Goal: Use online tool/utility: Utilize a website feature to perform a specific function

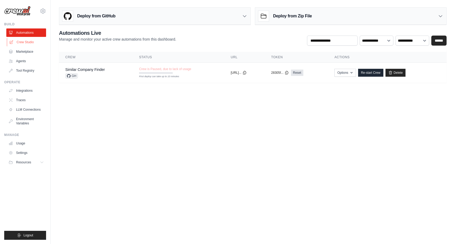
click at [25, 43] on link "Crew Studio" at bounding box center [27, 42] width 40 height 8
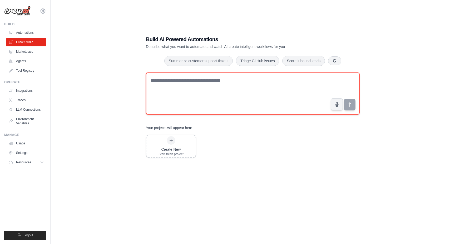
click at [185, 86] on textarea at bounding box center [253, 93] width 214 height 42
type textarea "**********"
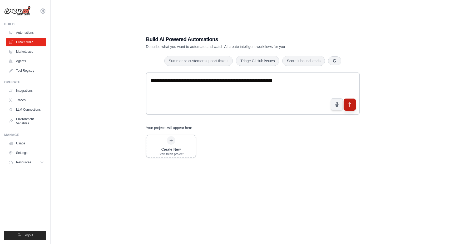
click at [349, 105] on icon "submit" at bounding box center [350, 105] width 6 height 6
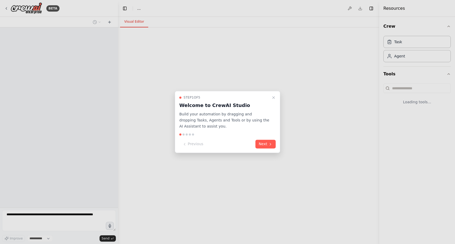
select select "****"
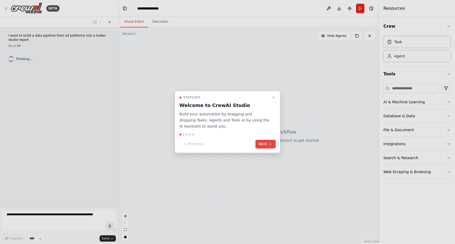
click at [270, 144] on icon at bounding box center [270, 144] width 4 height 4
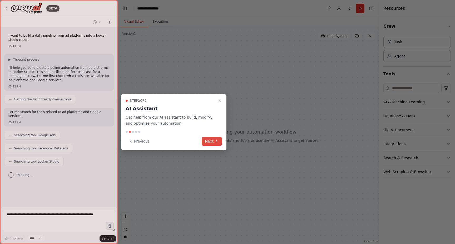
click at [212, 140] on button "Next" at bounding box center [212, 141] width 20 height 9
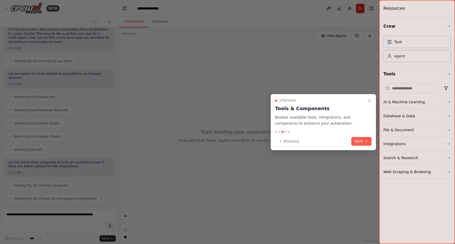
scroll to position [51, 0]
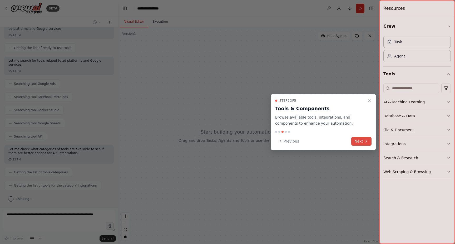
click at [364, 142] on icon at bounding box center [366, 141] width 4 height 4
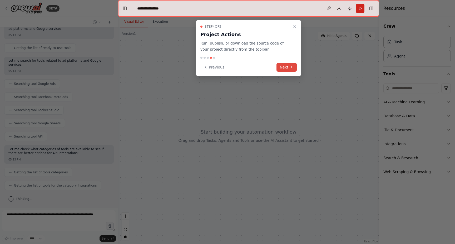
click at [286, 68] on button "Next" at bounding box center [286, 67] width 20 height 9
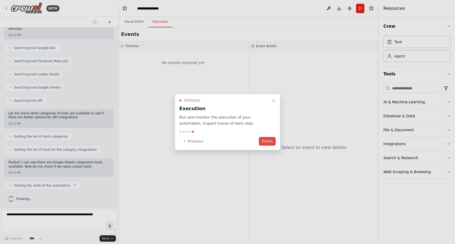
scroll to position [91, 0]
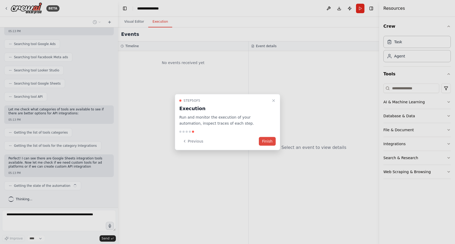
click at [270, 142] on button "Finish" at bounding box center [267, 141] width 17 height 9
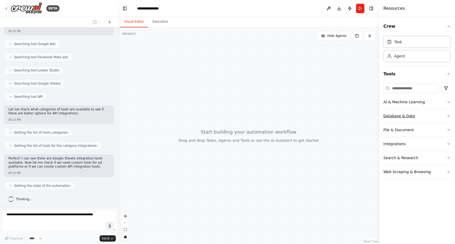
click at [447, 117] on icon "button" at bounding box center [448, 116] width 4 height 4
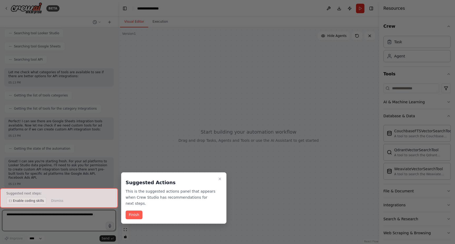
scroll to position [132, 0]
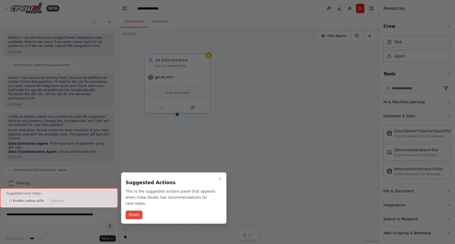
click at [139, 217] on button "Finish" at bounding box center [134, 214] width 17 height 9
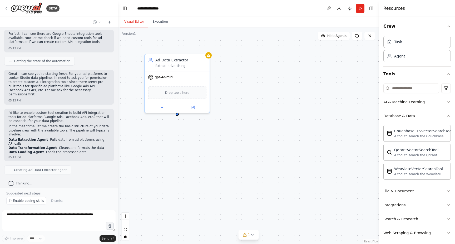
scroll to position [220, 0]
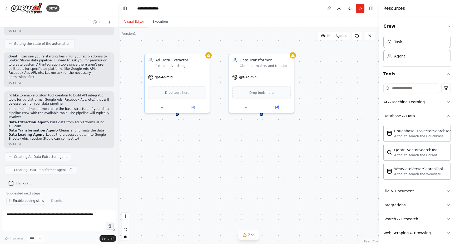
click at [27, 200] on span "Enable coding skills" at bounding box center [28, 200] width 31 height 4
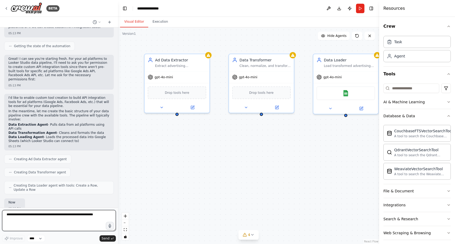
scroll to position [262, 0]
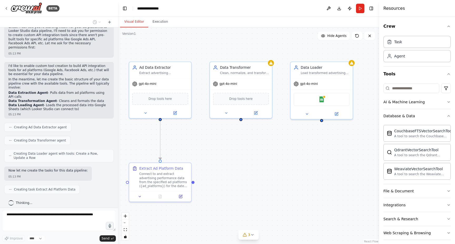
drag, startPoint x: 330, startPoint y: 139, endPoint x: 307, endPoint y: 143, distance: 23.3
click at [307, 143] on div ".deletable-edge-delete-btn { width: 20px; height: 20px; border: 0px solid #ffff…" at bounding box center [248, 135] width 261 height 216
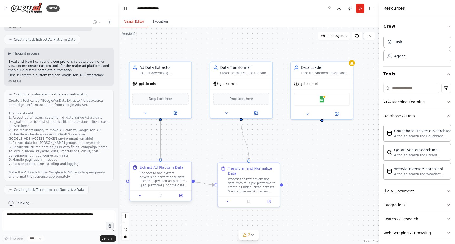
scroll to position [425, 0]
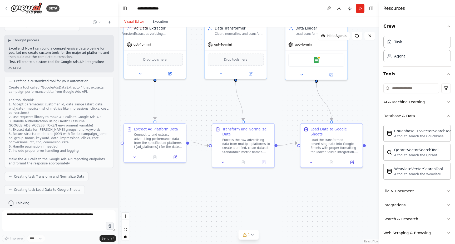
drag, startPoint x: 198, startPoint y: 214, endPoint x: 189, endPoint y: 169, distance: 45.4
click at [189, 169] on div ".deletable-edge-delete-btn { width: 20px; height: 20px; border: 0px solid #ffff…" at bounding box center [248, 135] width 261 height 216
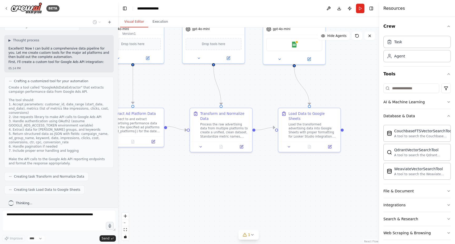
drag, startPoint x: 201, startPoint y: 166, endPoint x: 175, endPoint y: 156, distance: 28.0
click at [175, 156] on div ".deletable-edge-delete-btn { width: 20px; height: 20px; border: 0px solid #ffff…" at bounding box center [248, 135] width 261 height 216
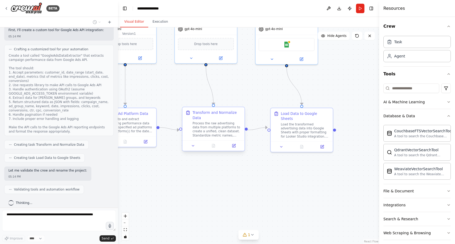
scroll to position [470, 0]
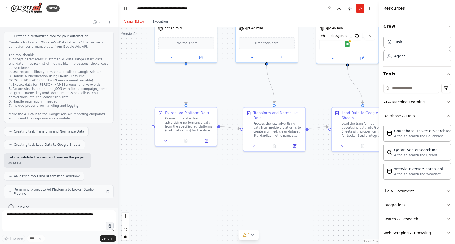
drag, startPoint x: 222, startPoint y: 178, endPoint x: 283, endPoint y: 178, distance: 60.8
click at [283, 178] on div ".deletable-edge-delete-btn { width: 20px; height: 20px; border: 0px solid #ffff…" at bounding box center [248, 135] width 261 height 216
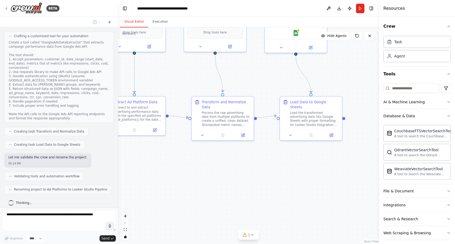
drag, startPoint x: 242, startPoint y: 177, endPoint x: 188, endPoint y: 166, distance: 54.8
click at [188, 166] on div ".deletable-edge-delete-btn { width: 20px; height: 20px; border: 0px solid #ffff…" at bounding box center [248, 135] width 261 height 216
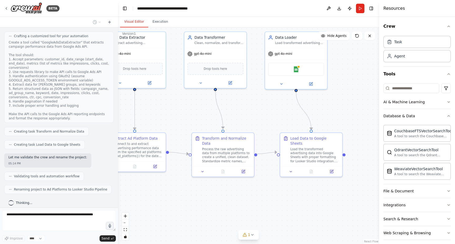
drag, startPoint x: 250, startPoint y: 154, endPoint x: 252, endPoint y: 190, distance: 36.1
click at [252, 190] on div ".deletable-edge-delete-btn { width: 20px; height: 20px; border: 0px solid #ffff…" at bounding box center [248, 135] width 261 height 216
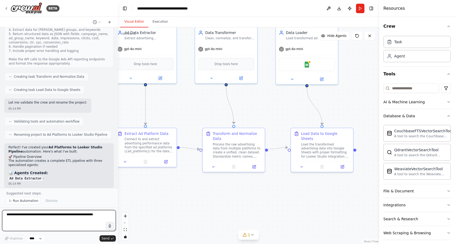
drag, startPoint x: 228, startPoint y: 197, endPoint x: 237, endPoint y: 191, distance: 11.0
click at [237, 191] on div ".deletable-edge-delete-btn { width: 20px; height: 20px; border: 0px solid #ffff…" at bounding box center [248, 135] width 261 height 216
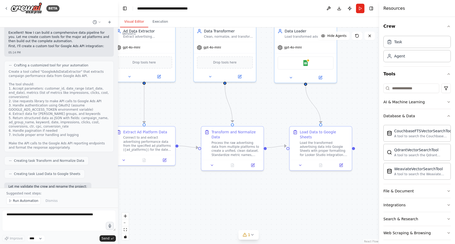
scroll to position [723, 0]
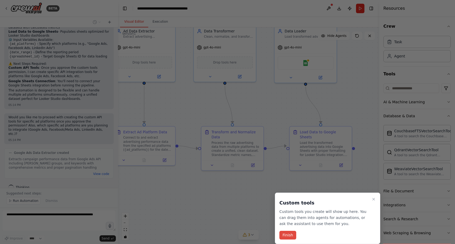
click at [291, 236] on button "Finish" at bounding box center [287, 235] width 17 height 9
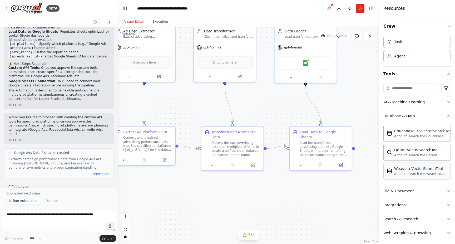
scroll to position [845, 0]
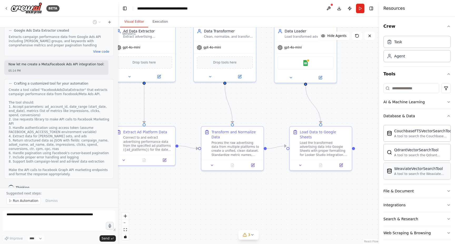
click at [412, 171] on div "WeaviateVectorSearchTool" at bounding box center [420, 168] width 53 height 5
click at [404, 192] on div "File & Document" at bounding box center [398, 190] width 31 height 5
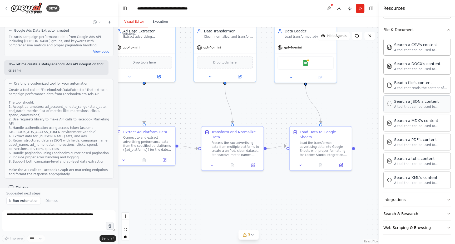
scroll to position [147, 0]
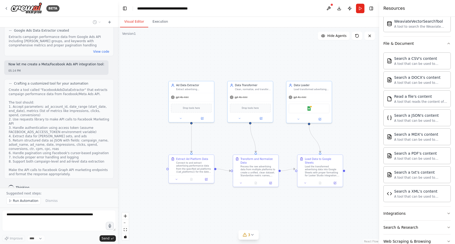
drag, startPoint x: 299, startPoint y: 109, endPoint x: 288, endPoint y: 148, distance: 40.4
click at [288, 148] on div ".deletable-edge-delete-btn { width: 20px; height: 20px; border: 0px solid #ffff…" at bounding box center [248, 135] width 261 height 216
click at [307, 109] on img at bounding box center [305, 109] width 4 height 4
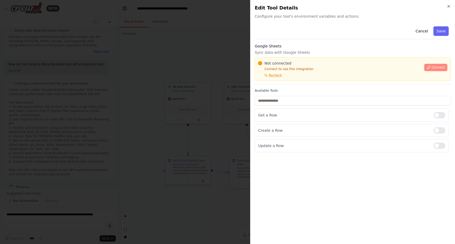
click at [432, 68] on span "Connect" at bounding box center [437, 67] width 13 height 4
click at [321, 70] on p "Connect to use this integration" at bounding box center [339, 69] width 163 height 4
click at [319, 69] on p "Connect to use this integration" at bounding box center [339, 69] width 163 height 4
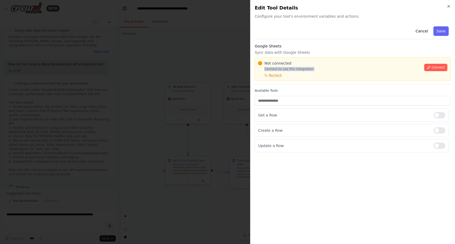
click at [321, 69] on p "Connect to use this integration" at bounding box center [339, 69] width 163 height 4
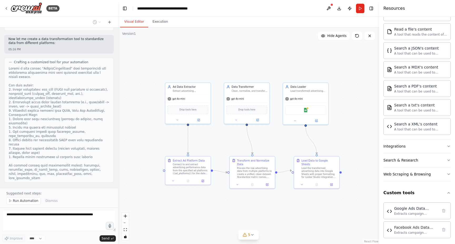
scroll to position [217, 0]
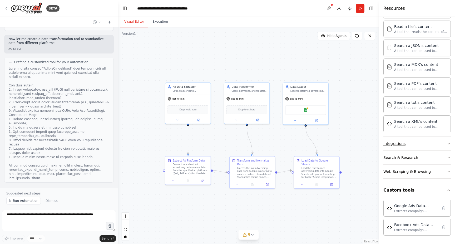
click at [433, 146] on button "Integrations" at bounding box center [416, 144] width 67 height 14
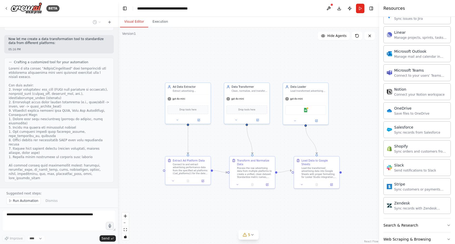
scroll to position [619, 0]
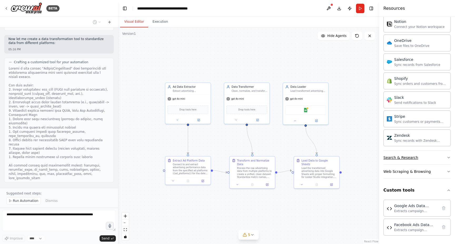
click at [433, 158] on button "Search & Research" at bounding box center [416, 158] width 67 height 14
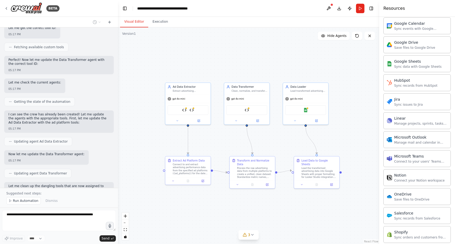
scroll to position [1296, 0]
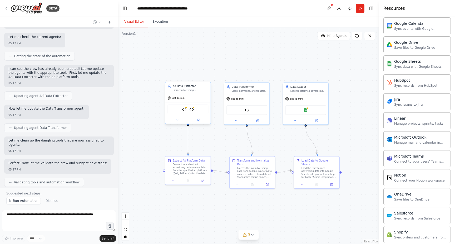
click at [188, 103] on div "Google Ads Data Extractor Facebook Ads Data Extractor" at bounding box center [187, 109] width 45 height 14
click at [189, 111] on img at bounding box center [191, 109] width 4 height 4
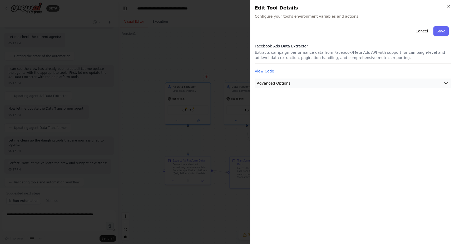
click at [443, 81] on icon "button" at bounding box center [445, 83] width 5 height 5
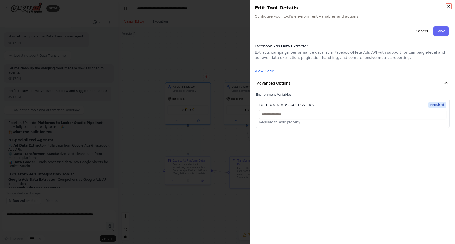
click at [448, 7] on icon "button" at bounding box center [448, 6] width 4 height 4
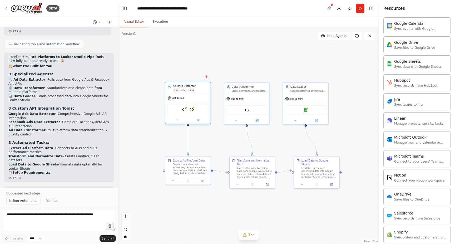
click at [184, 112] on div "Google Ads Data Extractor Facebook Ads Data Extractor" at bounding box center [187, 108] width 41 height 9
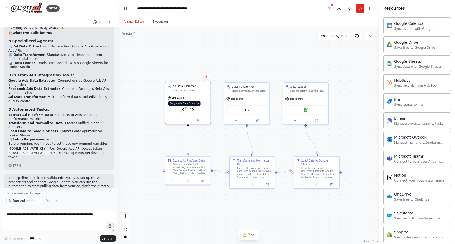
click at [184, 109] on img at bounding box center [184, 109] width 4 height 4
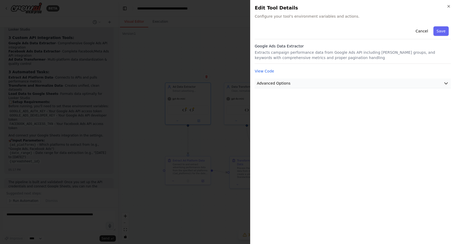
scroll to position [1508, 0]
click at [445, 82] on icon "button" at bounding box center [445, 83] width 5 height 5
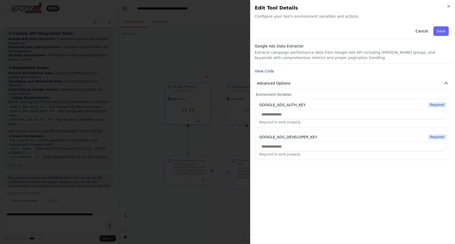
click at [267, 70] on button "View Code" at bounding box center [263, 70] width 19 height 5
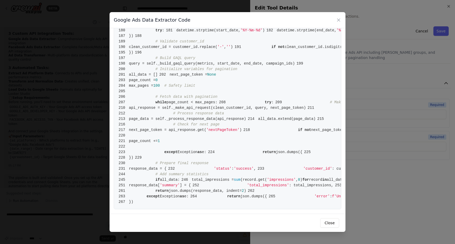
scroll to position [1308, 0]
click at [330, 223] on button "Close" at bounding box center [329, 222] width 19 height 9
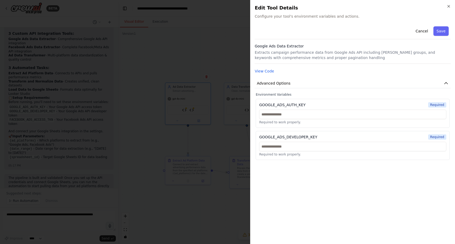
click at [234, 66] on div at bounding box center [227, 122] width 455 height 244
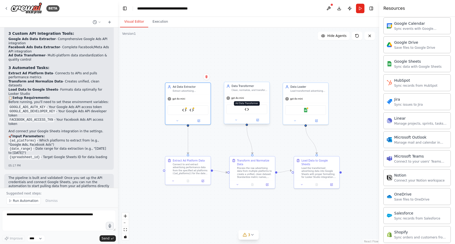
click at [246, 110] on img at bounding box center [246, 109] width 4 height 4
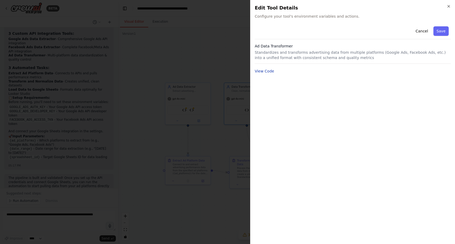
click at [271, 73] on button "View Code" at bounding box center [263, 70] width 19 height 5
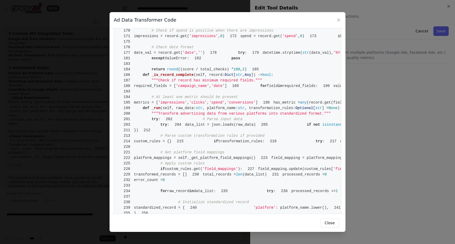
scroll to position [683, 0]
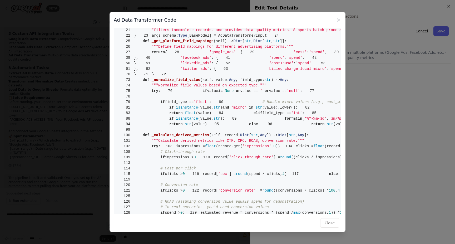
scroll to position [0, 0]
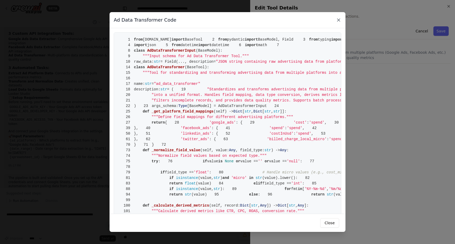
click at [338, 18] on icon at bounding box center [338, 19] width 5 height 5
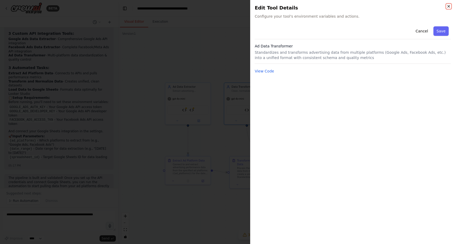
click at [448, 6] on icon "button" at bounding box center [448, 6] width 4 height 4
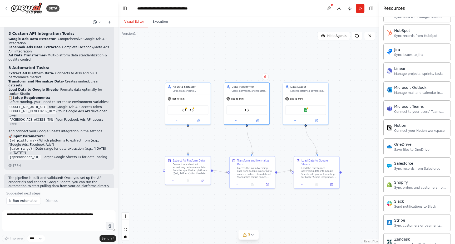
scroll to position [524, 0]
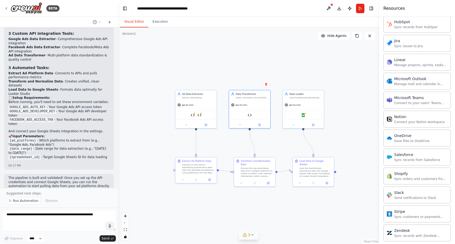
click at [252, 236] on icon at bounding box center [252, 234] width 4 height 4
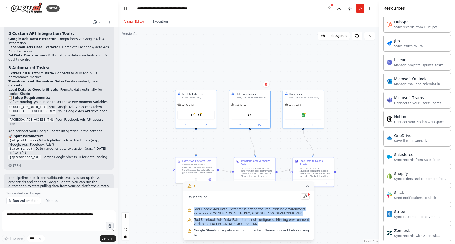
drag, startPoint x: 257, startPoint y: 227, endPoint x: 187, endPoint y: 213, distance: 71.0
click at [187, 213] on div "Issues found Tool Google Ads Data Extractor is not configured. Missing environm…" at bounding box center [248, 215] width 131 height 49
click at [307, 198] on button at bounding box center [305, 196] width 9 height 6
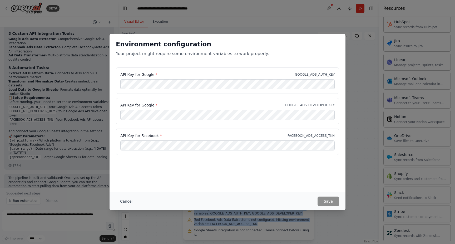
click at [357, 176] on div "Environment configuration Your project might require some environment variables…" at bounding box center [227, 122] width 455 height 244
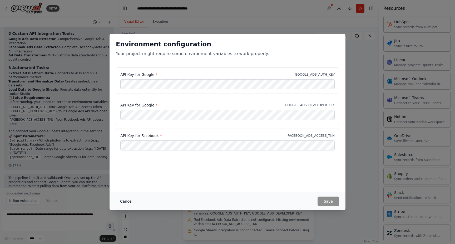
click at [128, 200] on button "Cancel" at bounding box center [126, 200] width 21 height 9
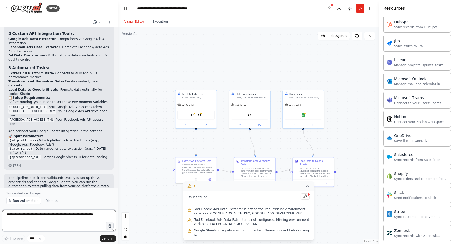
click at [49, 214] on textarea at bounding box center [59, 220] width 114 height 21
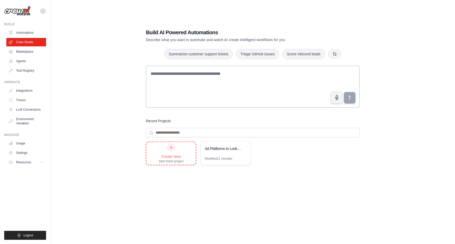
click at [176, 154] on div "Create New" at bounding box center [170, 156] width 25 height 5
click at [219, 147] on div "Ad Platforms to Looker Studio Pipeline" at bounding box center [223, 148] width 36 height 5
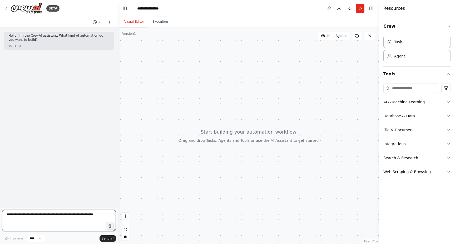
click at [64, 218] on textarea at bounding box center [59, 220] width 114 height 21
click at [159, 26] on button "Execution" at bounding box center [160, 21] width 24 height 11
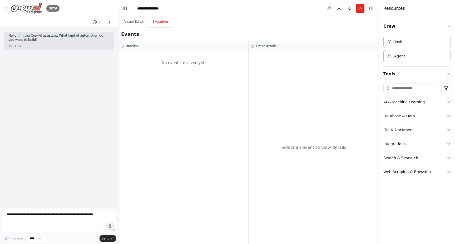
click at [7, 8] on icon at bounding box center [6, 8] width 4 height 4
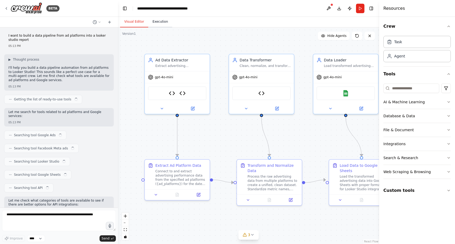
scroll to position [1489, 0]
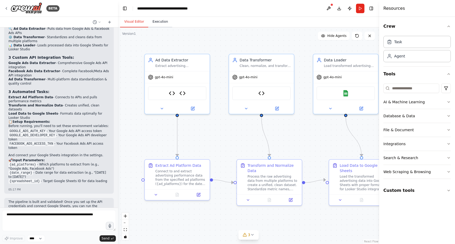
click at [154, 22] on button "Execution" at bounding box center [160, 21] width 24 height 11
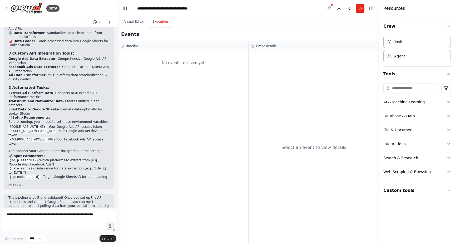
click at [189, 63] on div "No events received yet" at bounding box center [183, 63] width 125 height 18
click at [413, 191] on button "Custom tools" at bounding box center [416, 190] width 67 height 15
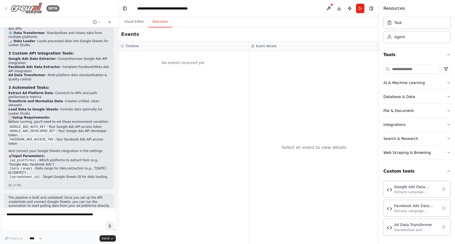
click at [8, 9] on icon at bounding box center [6, 8] width 4 height 4
